Goal: Navigation & Orientation: Find specific page/section

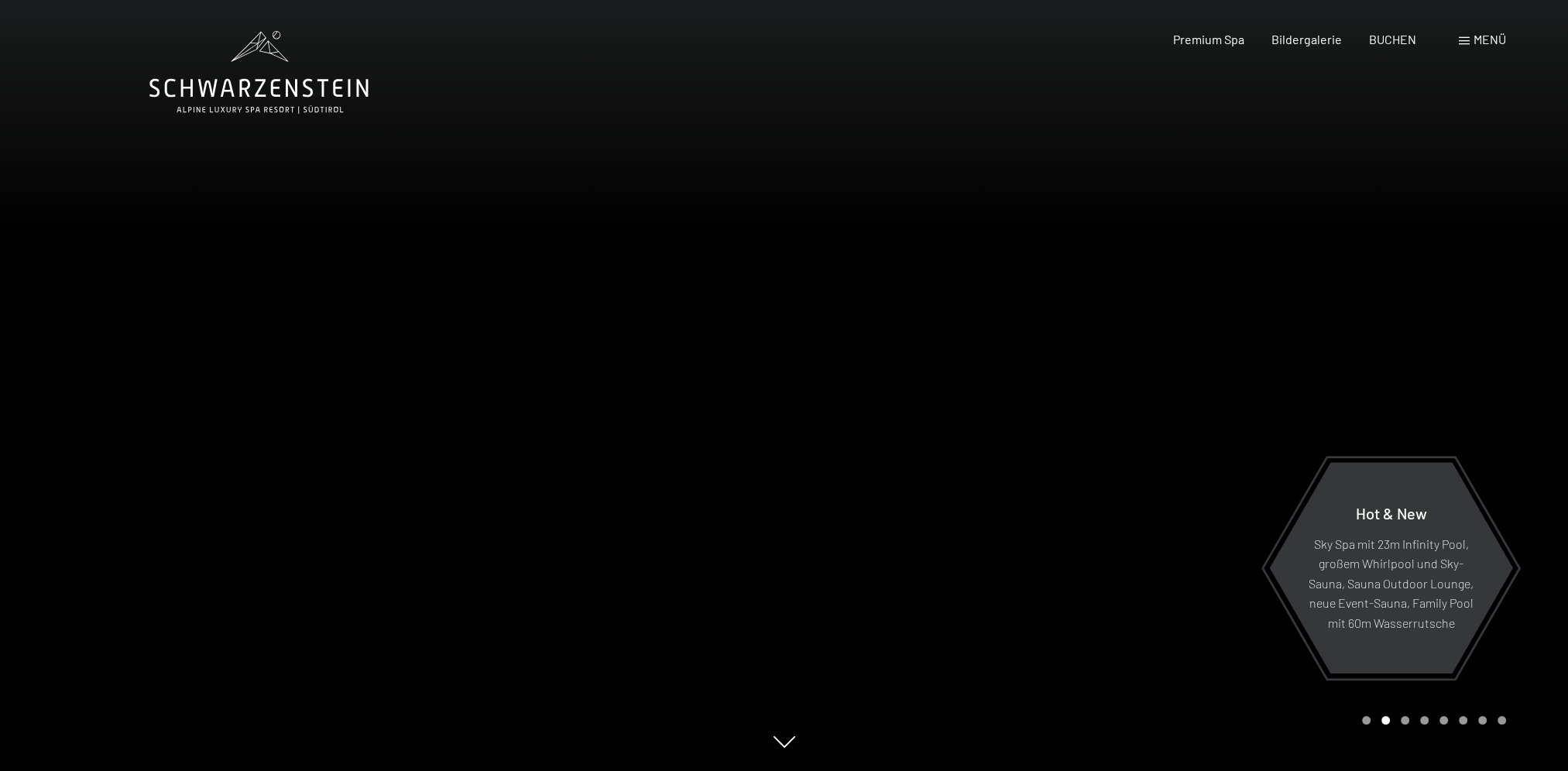
click at [1462, 34] on div "Menü" at bounding box center [1481, 39] width 47 height 17
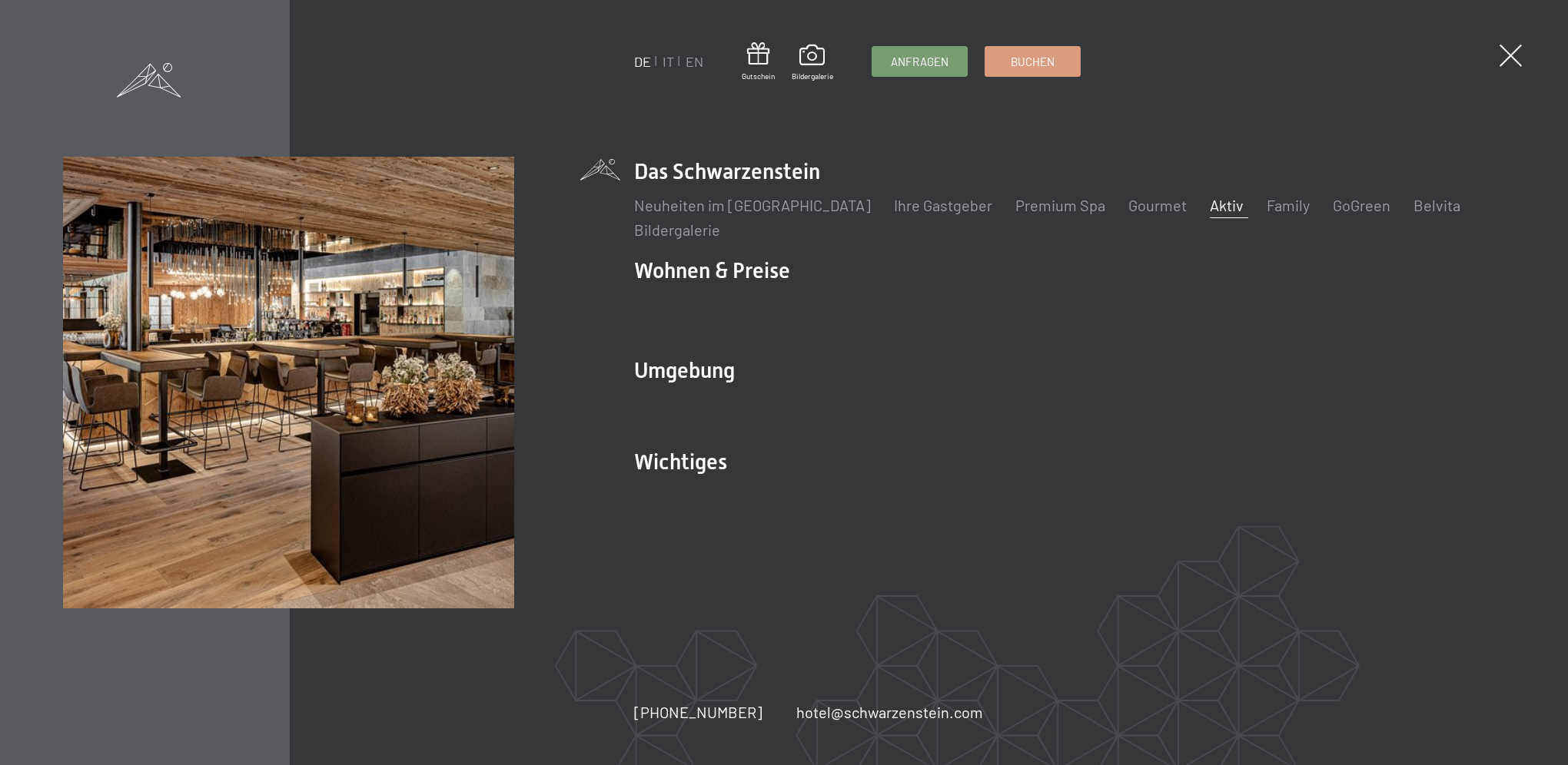
click at [1209, 200] on link "Aktiv" at bounding box center [1226, 205] width 34 height 19
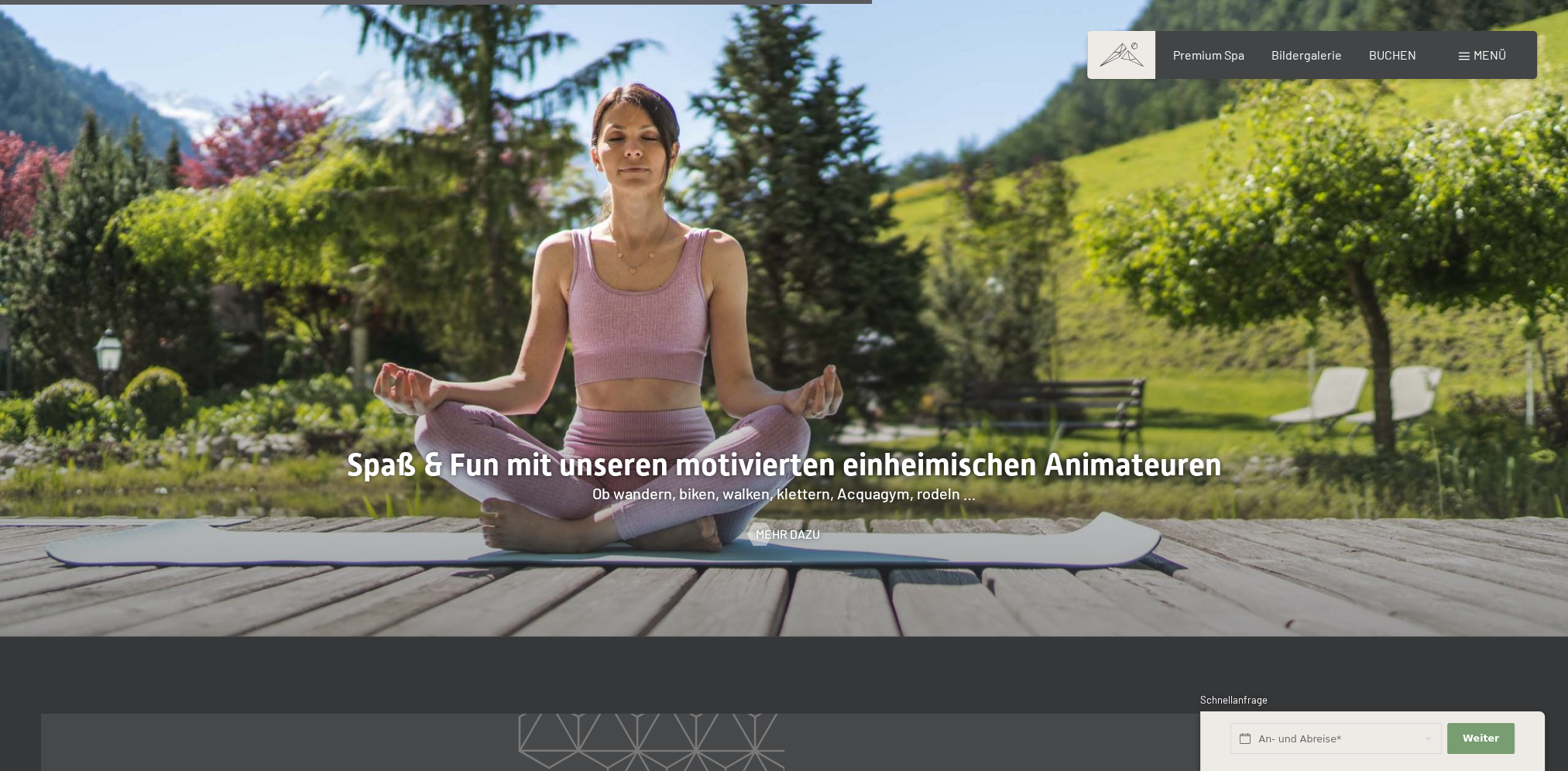
scroll to position [2477, 0]
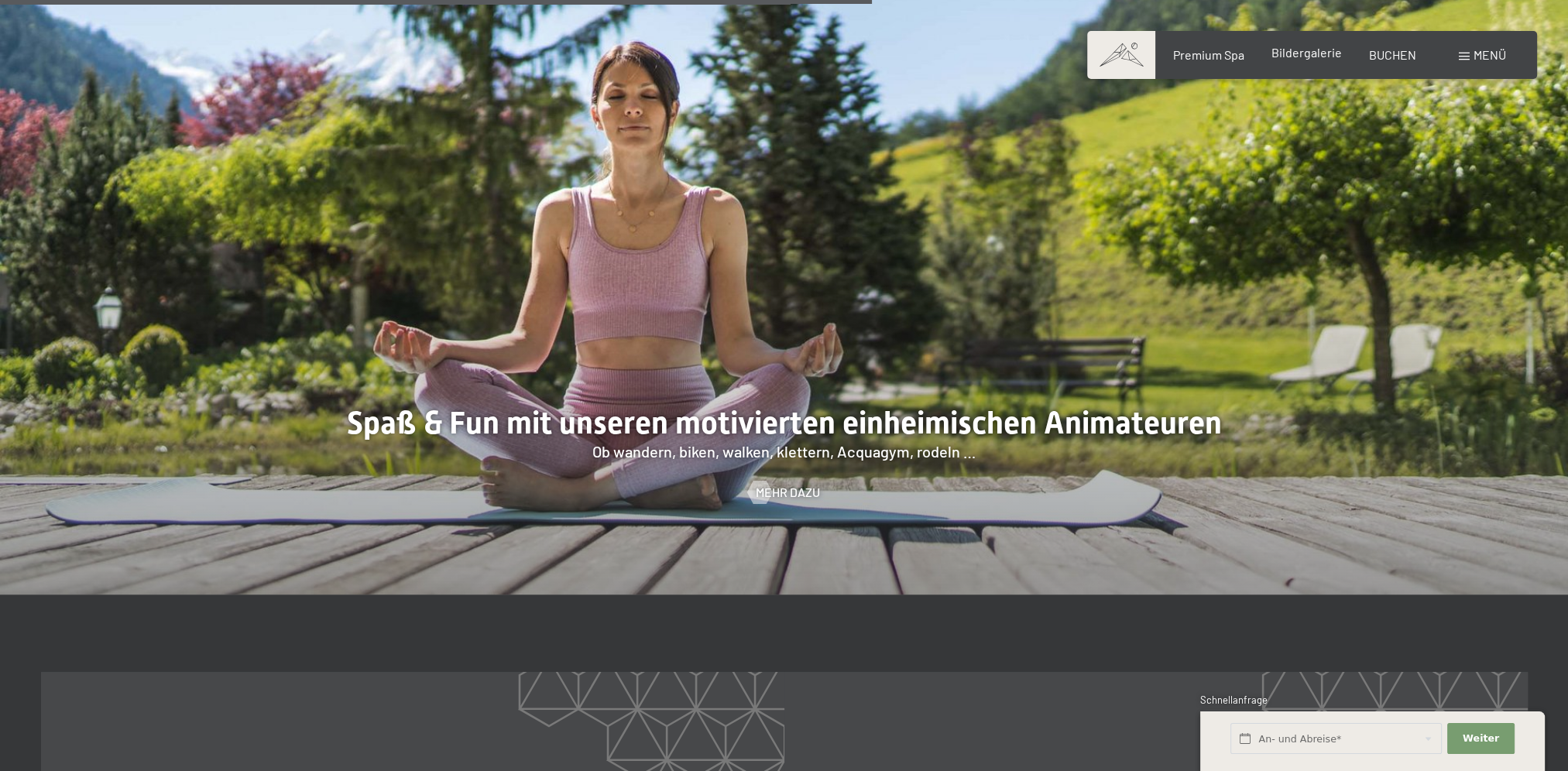
click at [1301, 53] on span "Bildergalerie" at bounding box center [1306, 52] width 71 height 15
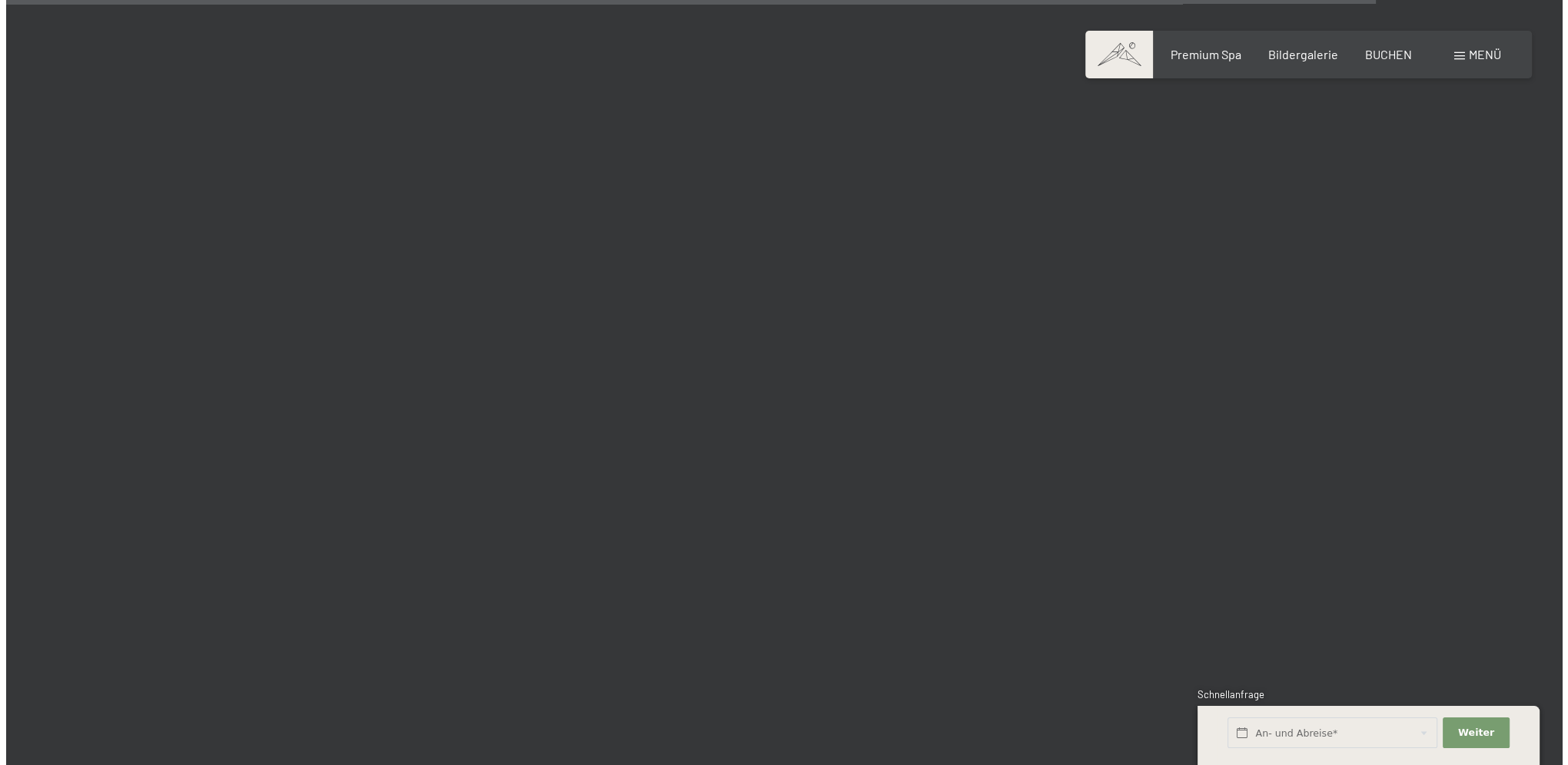
scroll to position [17132, 0]
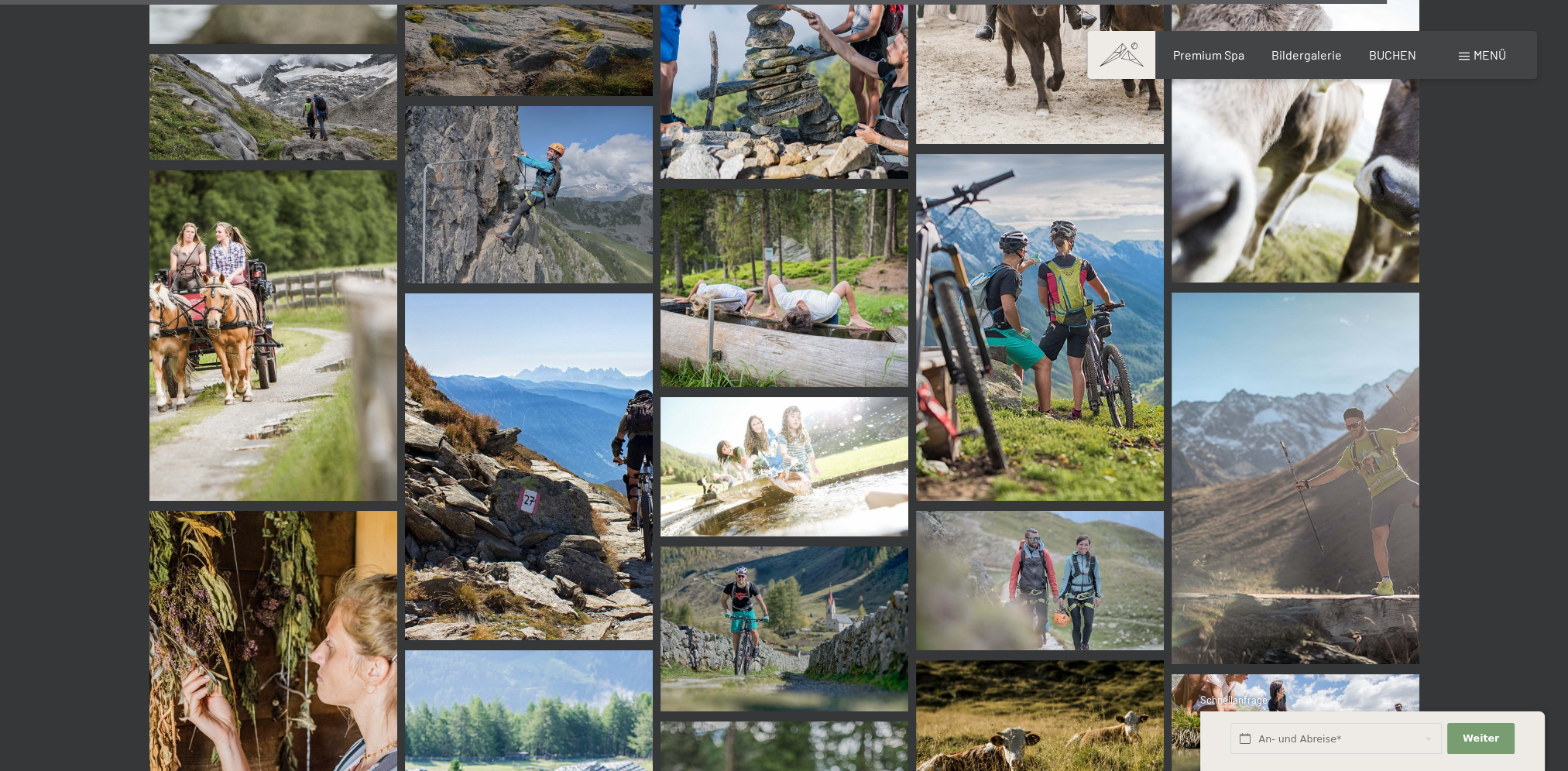
click at [1464, 56] on span at bounding box center [1463, 57] width 11 height 8
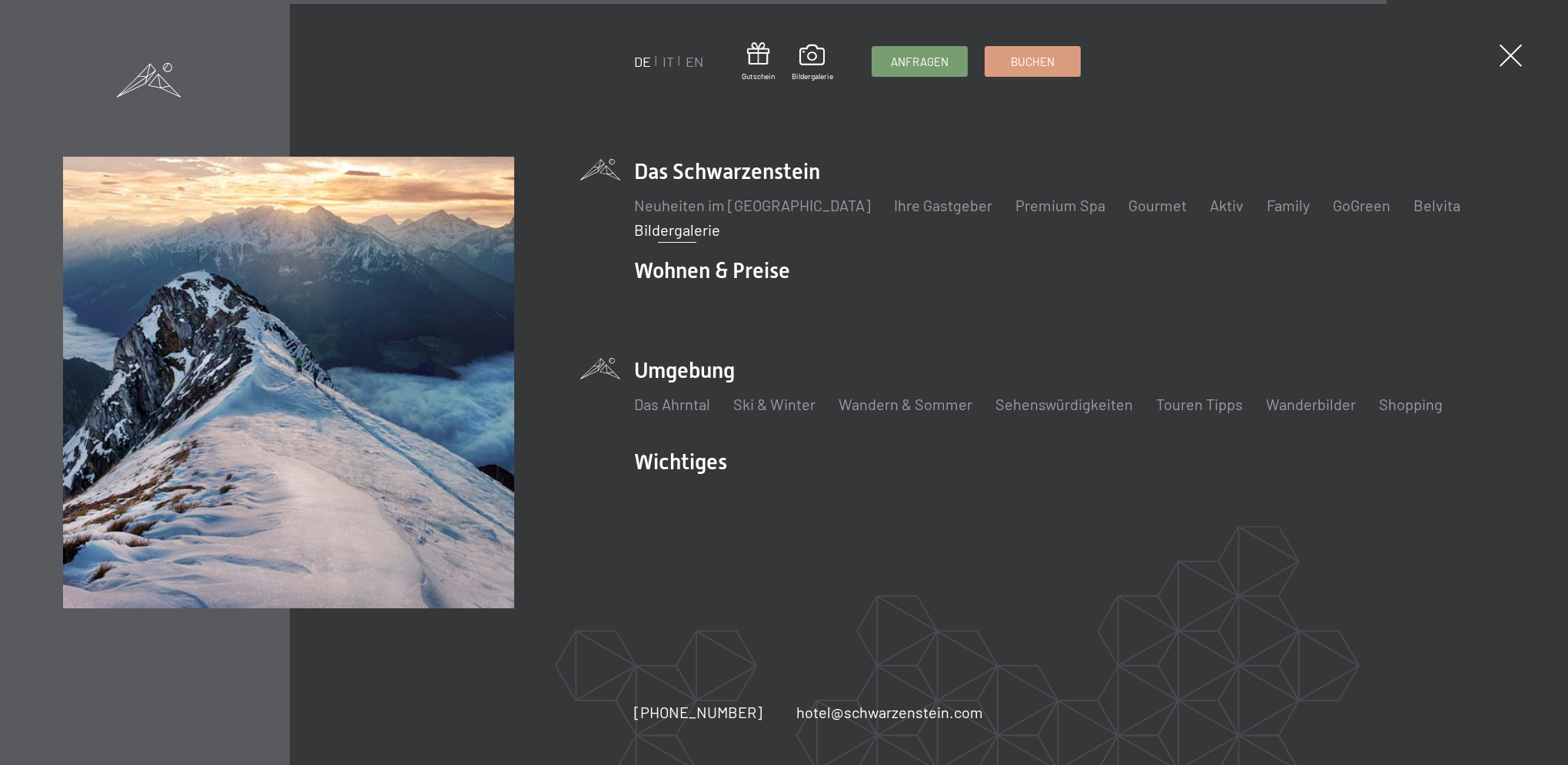
click at [702, 375] on li "Umgebung Das Ahrntal Ski & Winter Skifahren Skischule Wandern & [PERSON_NAME] W…" at bounding box center [1069, 393] width 871 height 76
click at [686, 403] on link "Das Ahrntal" at bounding box center [671, 404] width 76 height 19
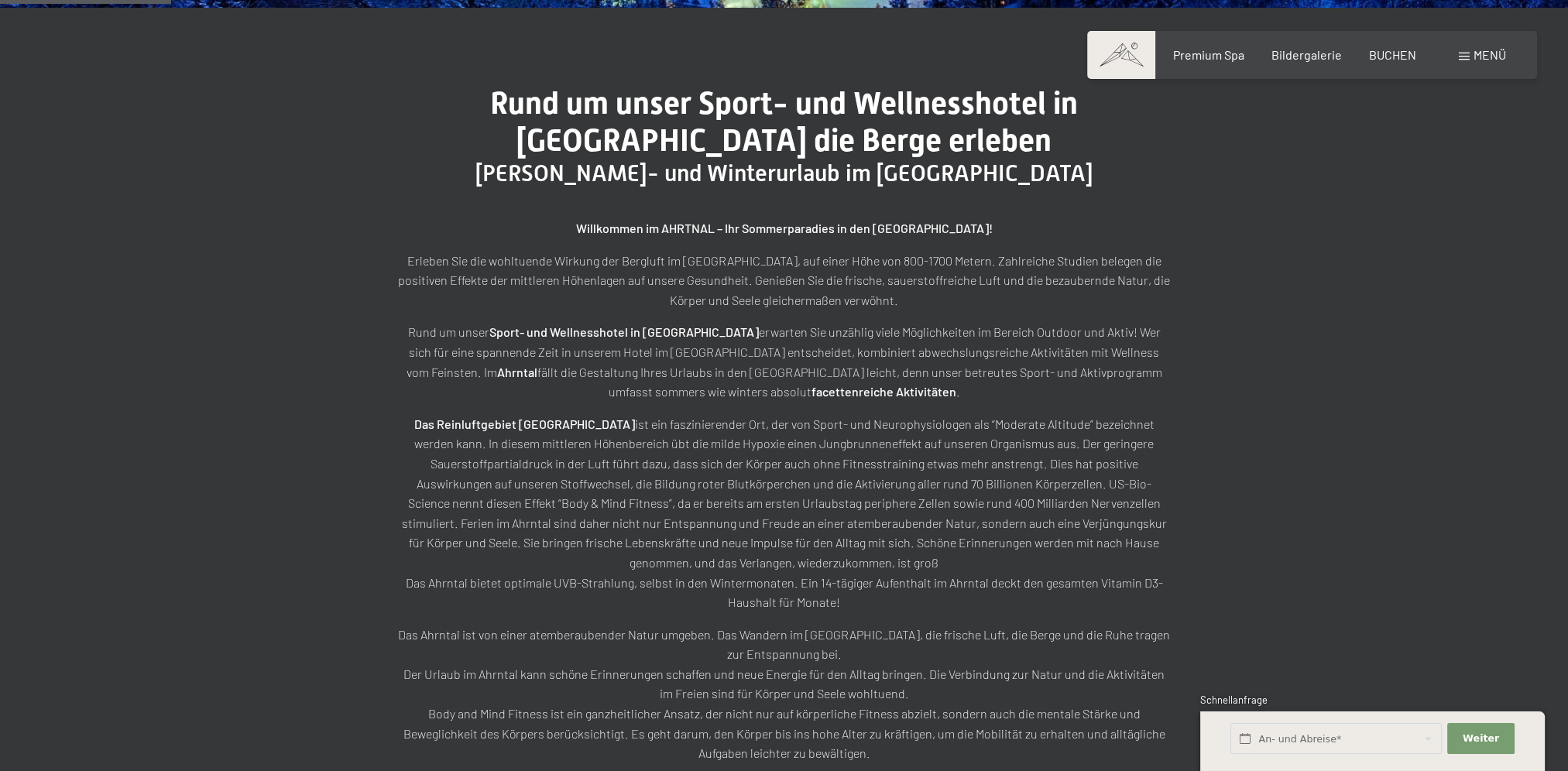
scroll to position [620, 0]
